Goal: Find specific page/section: Find specific page/section

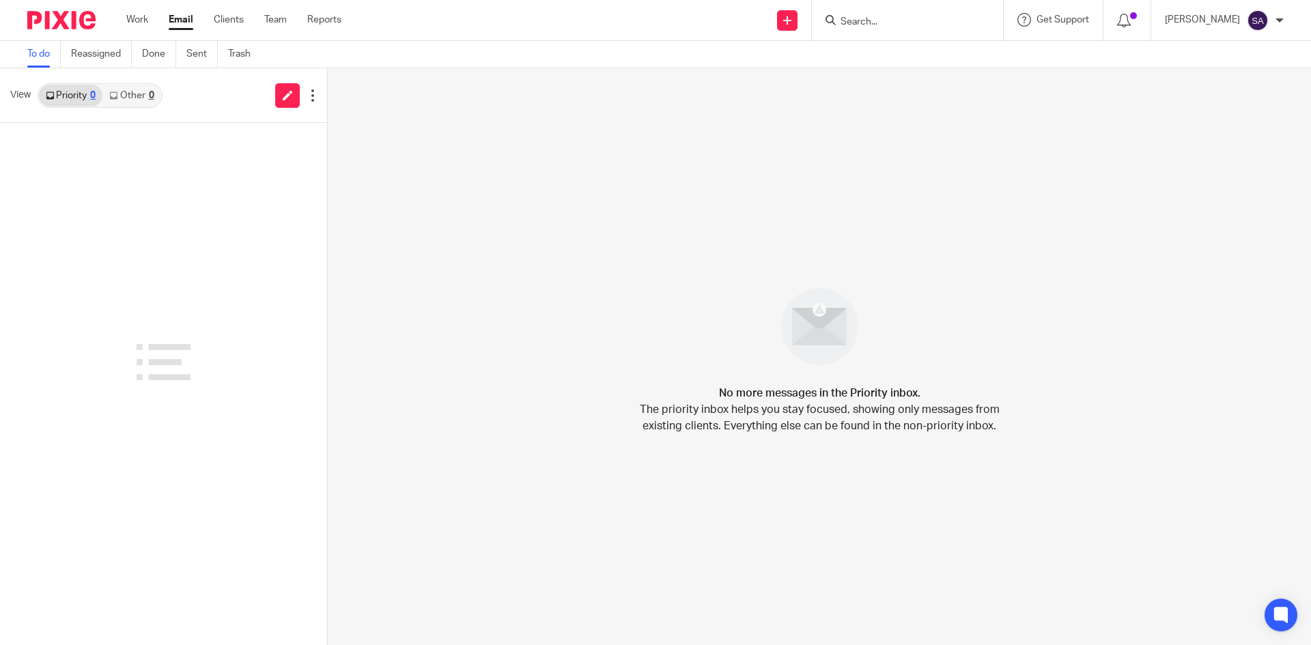
click at [918, 21] on input "Search" at bounding box center [900, 22] width 123 height 12
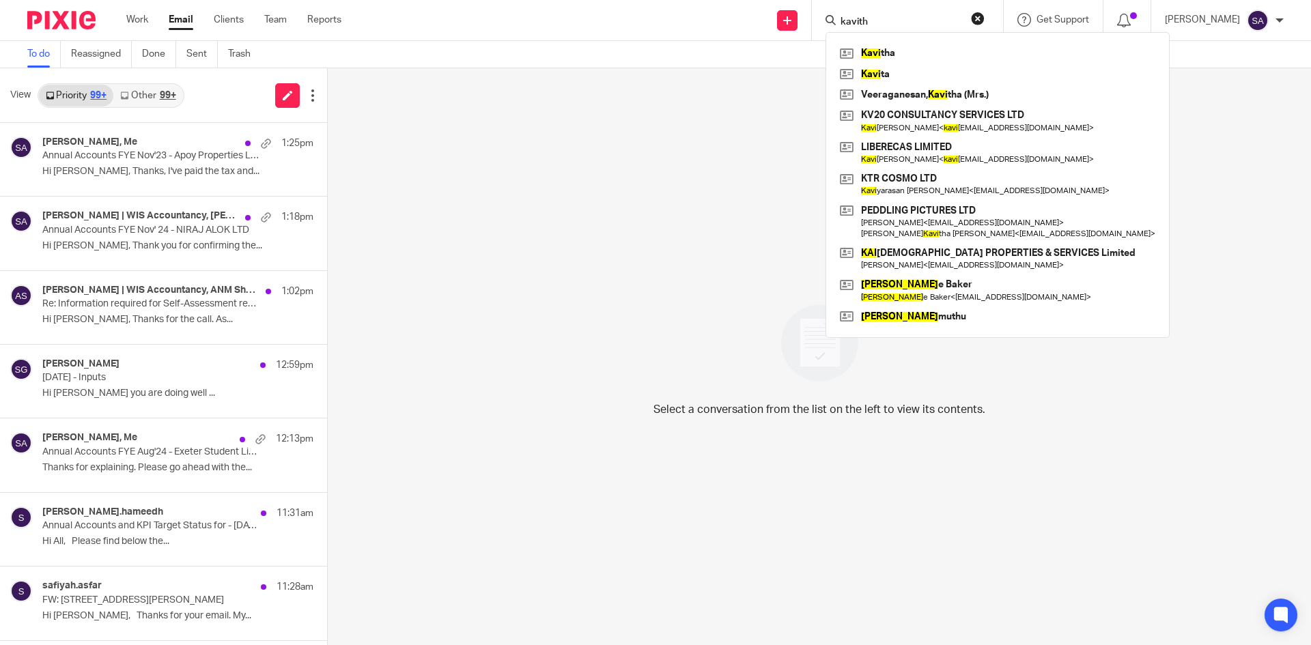
type input "kavitha"
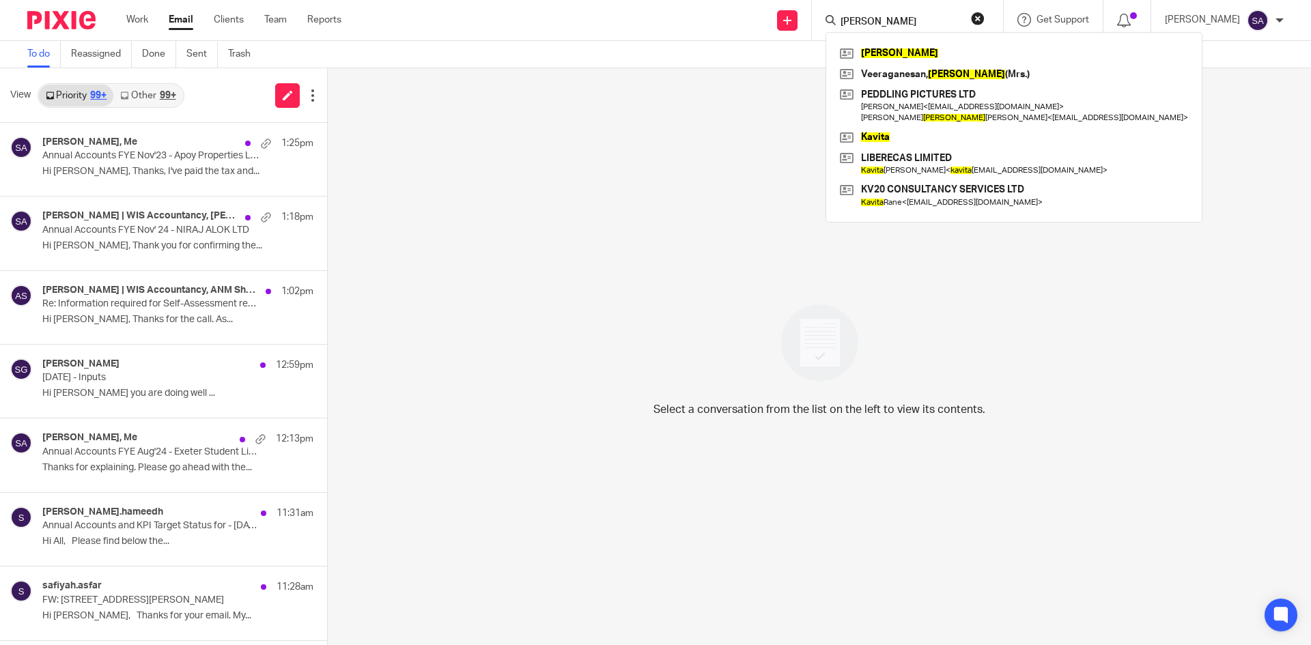
drag, startPoint x: 888, startPoint y: 18, endPoint x: 730, endPoint y: 16, distance: 157.8
click at [730, 16] on div "Send new email Create task Add client kavitha Kavitha Veeraganesan, Kavitha (Mr…" at bounding box center [836, 20] width 949 height 40
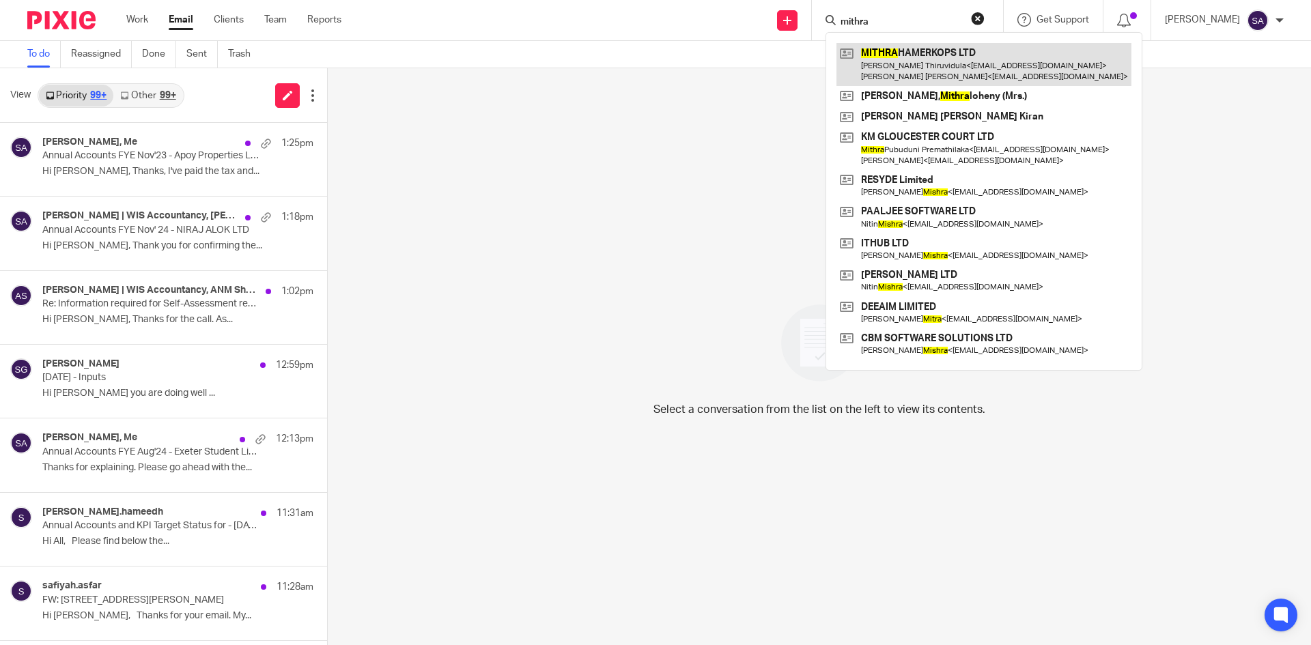
type input "mithra"
click at [927, 54] on link at bounding box center [983, 64] width 295 height 42
